Goal: Task Accomplishment & Management: Use online tool/utility

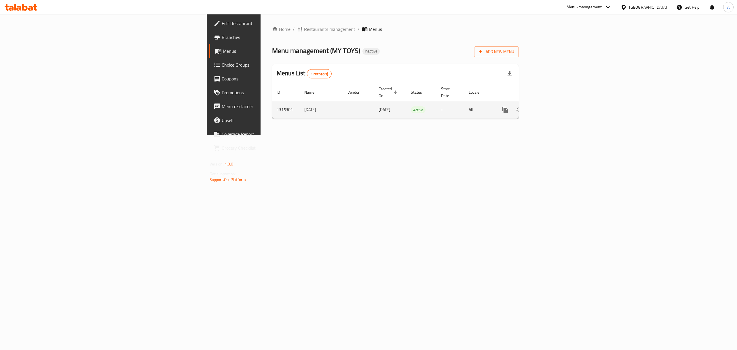
click at [550, 106] on icon "enhanced table" at bounding box center [546, 109] width 7 height 7
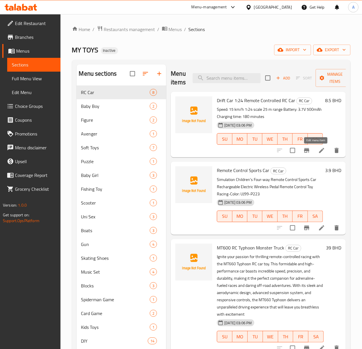
click at [318, 147] on icon at bounding box center [321, 150] width 7 height 7
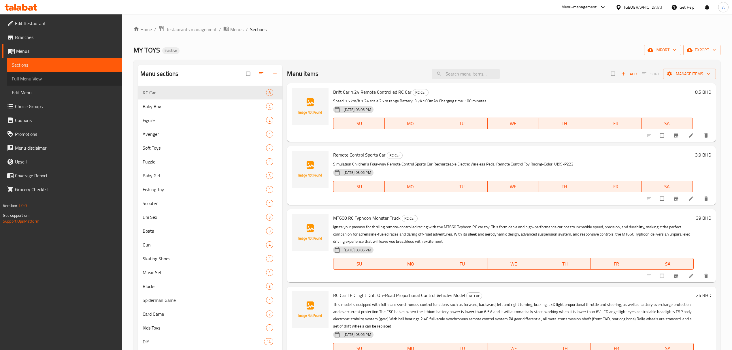
click at [50, 76] on span "Full Menu View" at bounding box center [65, 78] width 106 height 7
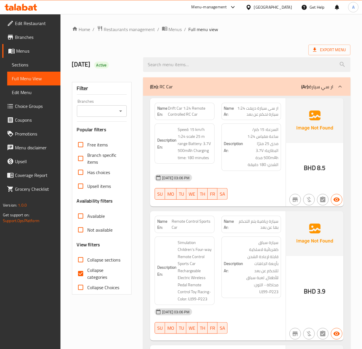
click at [174, 107] on span "Drift Car 1:24 Remote Controlled RC Car" at bounding box center [190, 111] width 44 height 12
drag, startPoint x: 174, startPoint y: 107, endPoint x: 192, endPoint y: 111, distance: 18.8
click at [192, 111] on span "Drift Car 1:24 Remote Controlled RC Car" at bounding box center [190, 111] width 44 height 12
copy span "Drift Car 1:24 Remote"
click at [329, 50] on span "Export Menu" at bounding box center [329, 49] width 33 height 7
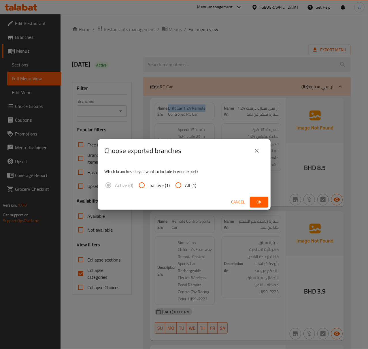
click at [179, 186] on input "All (1)" at bounding box center [178, 186] width 14 height 14
radio input "true"
click at [260, 204] on span "Ok" at bounding box center [258, 202] width 9 height 7
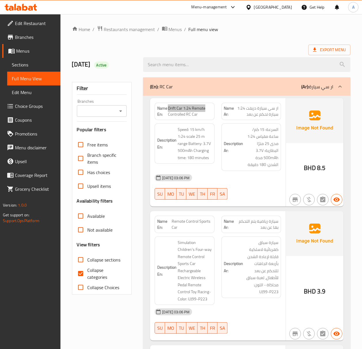
drag, startPoint x: 259, startPoint y: 181, endPoint x: 309, endPoint y: 190, distance: 51.5
click at [259, 181] on div "[DATE] 03:06 PM" at bounding box center [217, 178] width 133 height 14
